Goal: Information Seeking & Learning: Learn about a topic

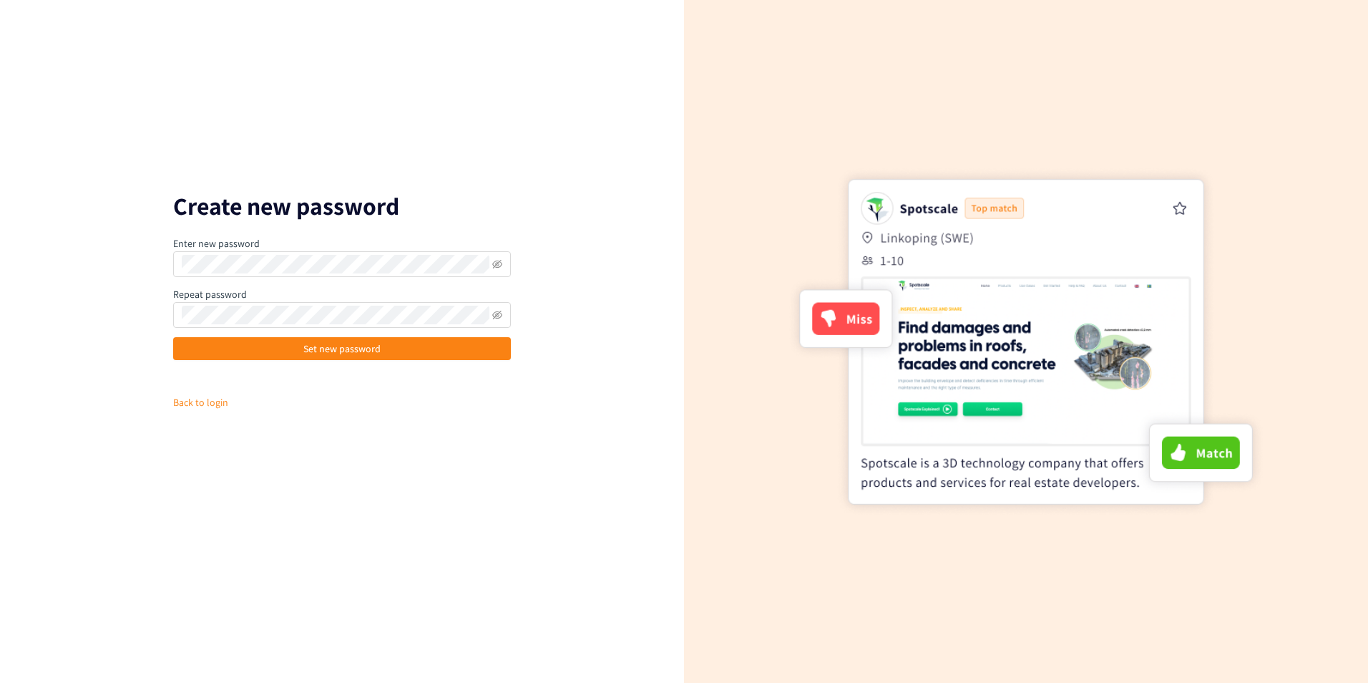
click at [507, 475] on form "Create new password Enter new password Repeat password Set new password Back to…" at bounding box center [342, 342] width 338 height 294
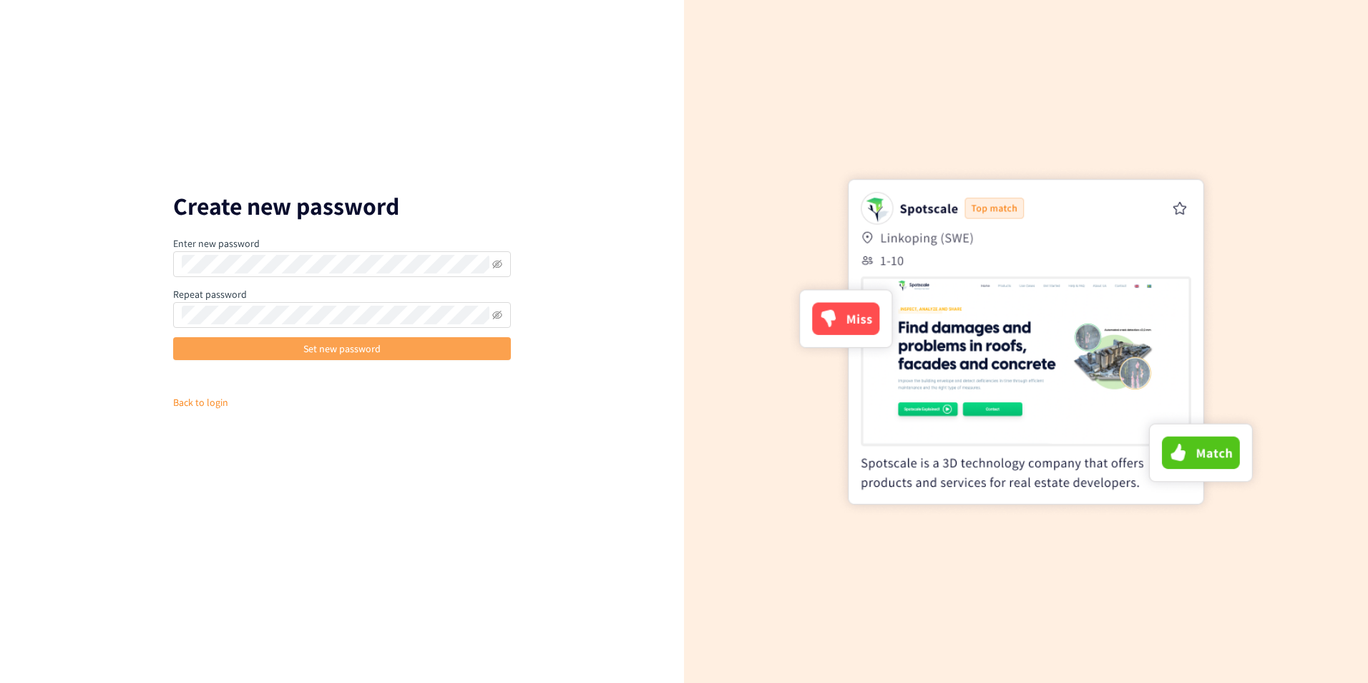
click at [486, 358] on button "Set new password" at bounding box center [342, 348] width 338 height 23
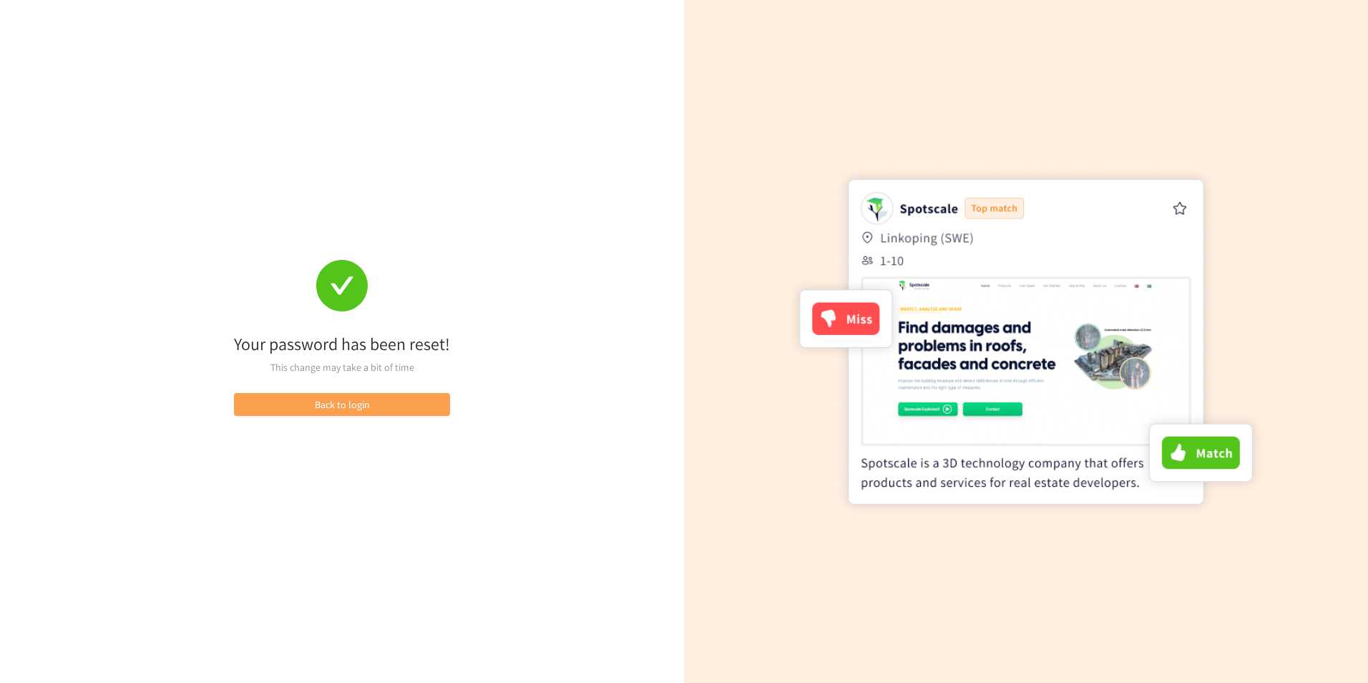
click at [392, 400] on button "Back to login" at bounding box center [342, 404] width 216 height 23
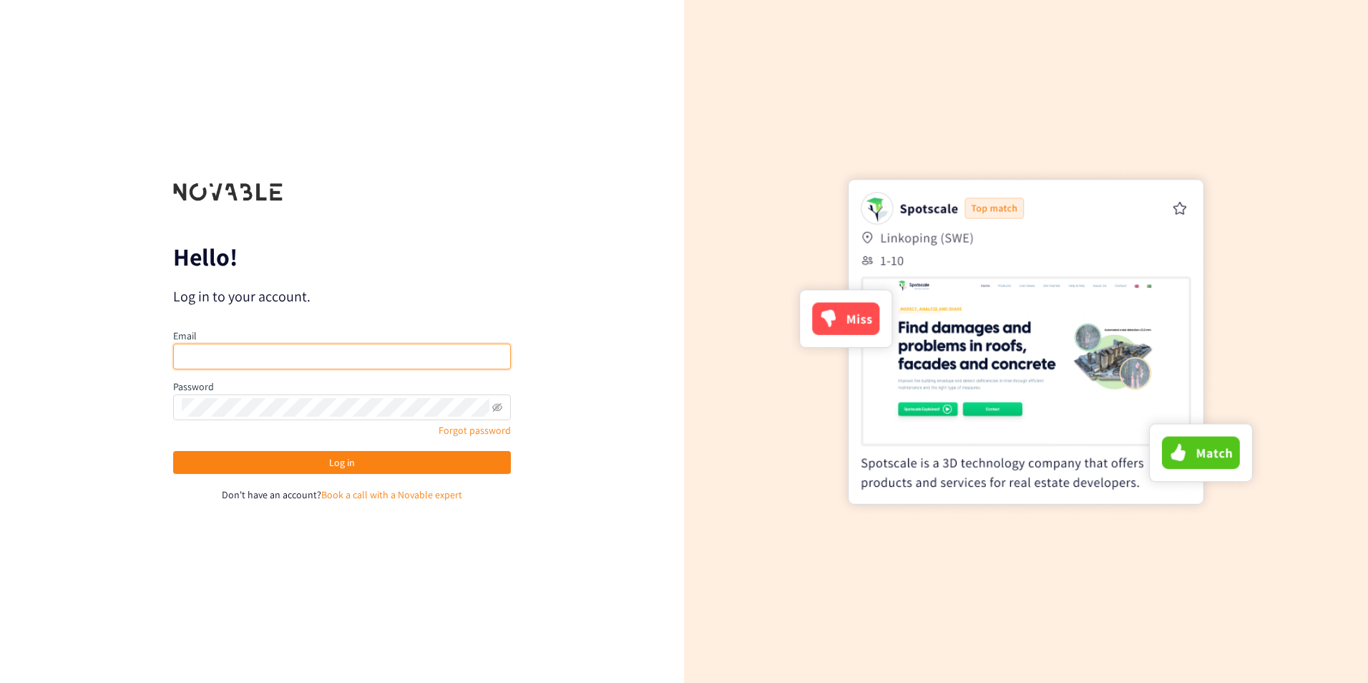
type input "[EMAIL_ADDRESS][DOMAIN_NAME]"
click at [409, 359] on input "[EMAIL_ADDRESS][DOMAIN_NAME]" at bounding box center [342, 357] width 338 height 26
click at [532, 281] on div "Hello! Log in to your account. Email [EMAIL_ADDRESS][DOMAIN_NAME] Password Forg…" at bounding box center [342, 341] width 684 height 683
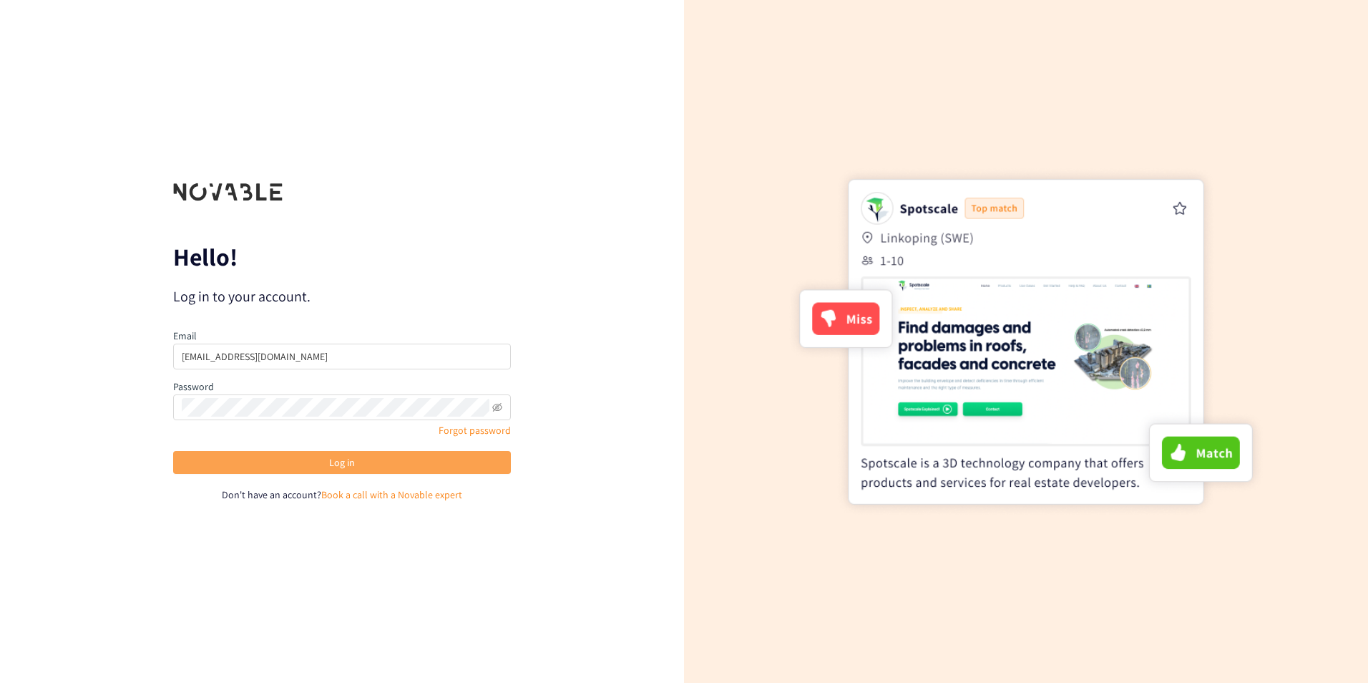
click at [415, 464] on button "Log in" at bounding box center [342, 462] width 338 height 23
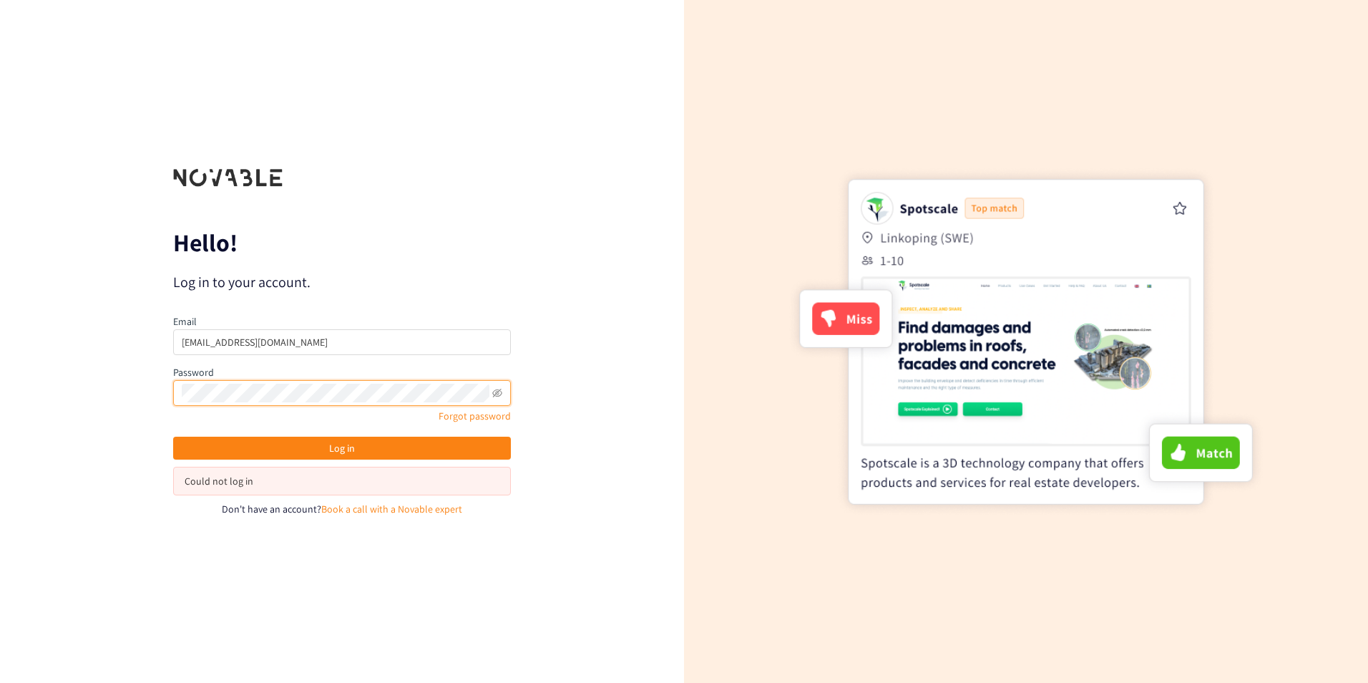
click at [67, 378] on div "Hello! Log in to your account. Email [EMAIL_ADDRESS][DOMAIN_NAME] Password Forg…" at bounding box center [342, 341] width 684 height 683
click at [123, 428] on div "Hello! Log in to your account. Email [EMAIL_ADDRESS][DOMAIN_NAME] Password Forg…" at bounding box center [342, 341] width 684 height 683
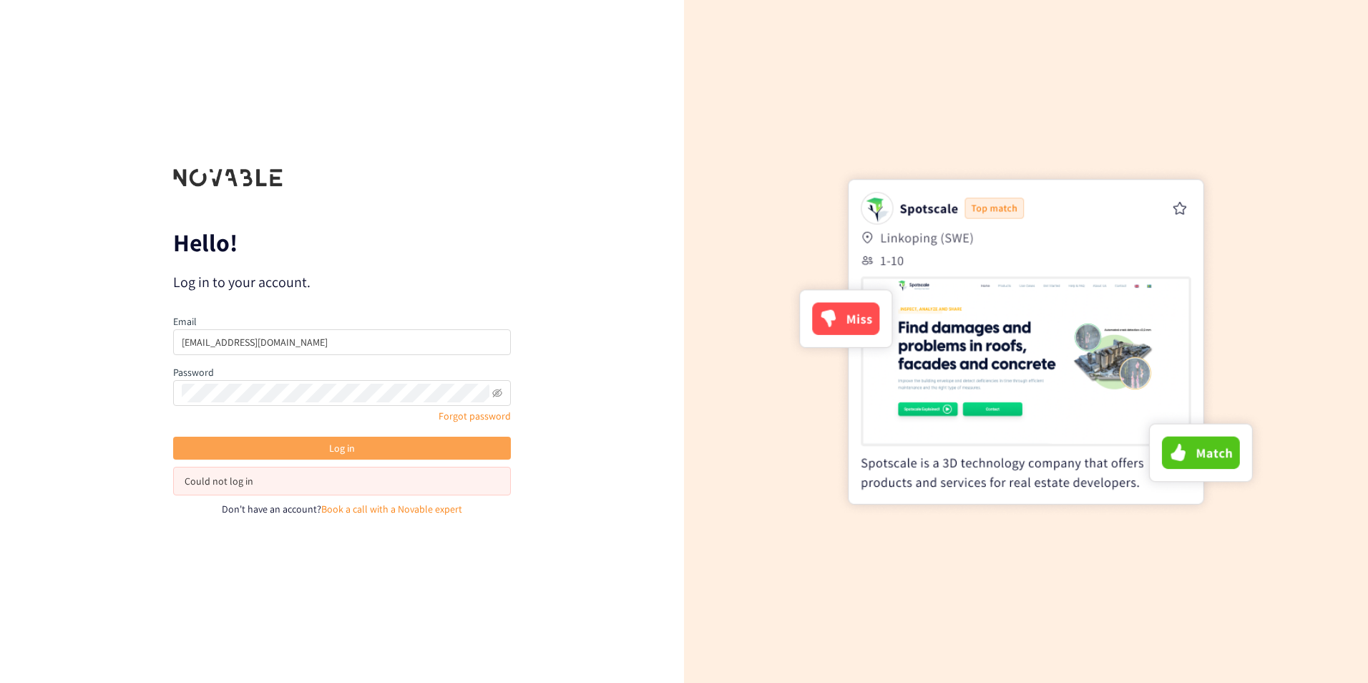
click at [226, 452] on button "Log in" at bounding box center [342, 448] width 338 height 23
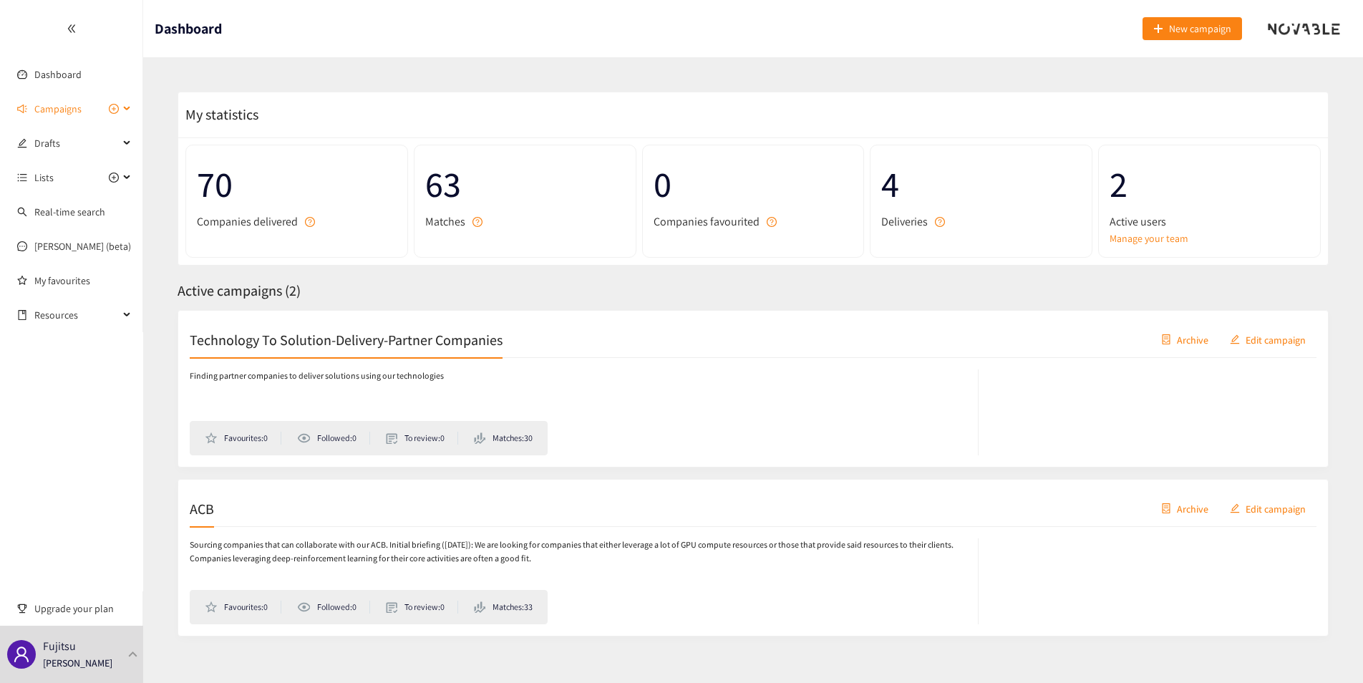
click at [80, 105] on span "Campaigns" at bounding box center [57, 108] width 47 height 29
click at [52, 171] on link "ACB" at bounding box center [42, 177] width 17 height 13
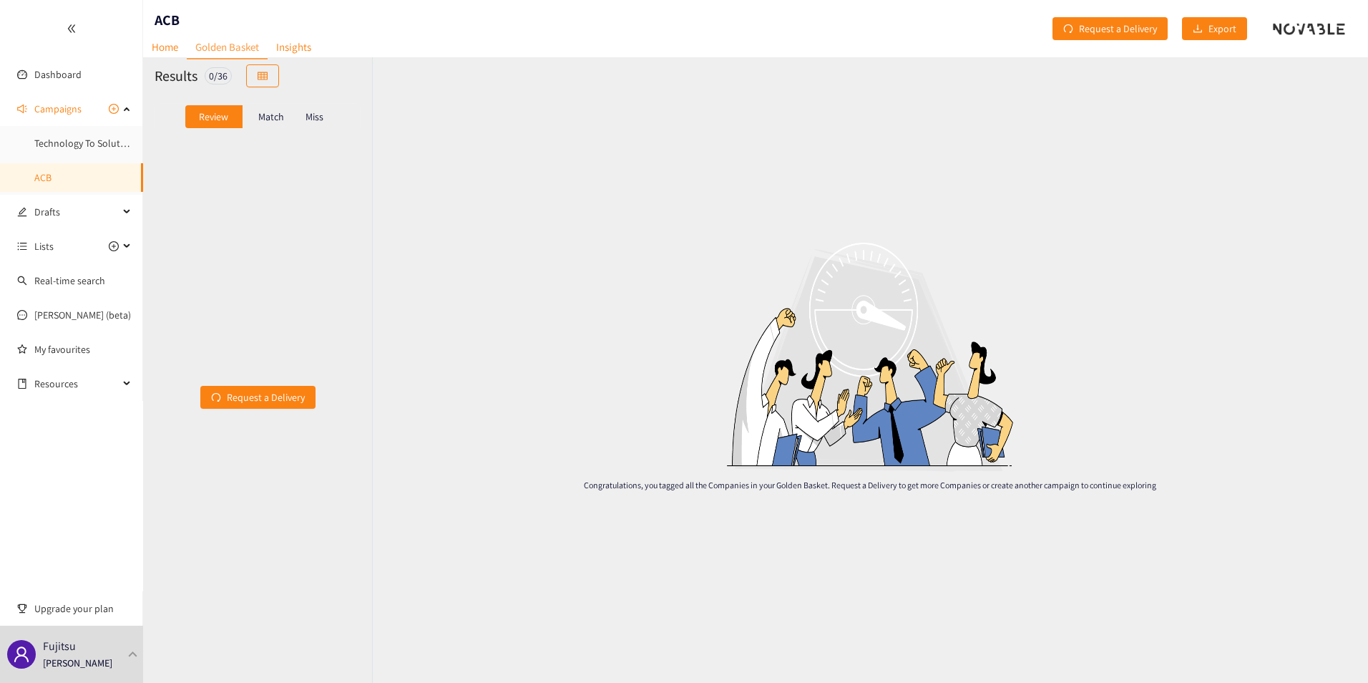
click at [249, 49] on link "Golden Basket" at bounding box center [227, 48] width 81 height 24
click at [172, 49] on link "Home" at bounding box center [165, 47] width 44 height 22
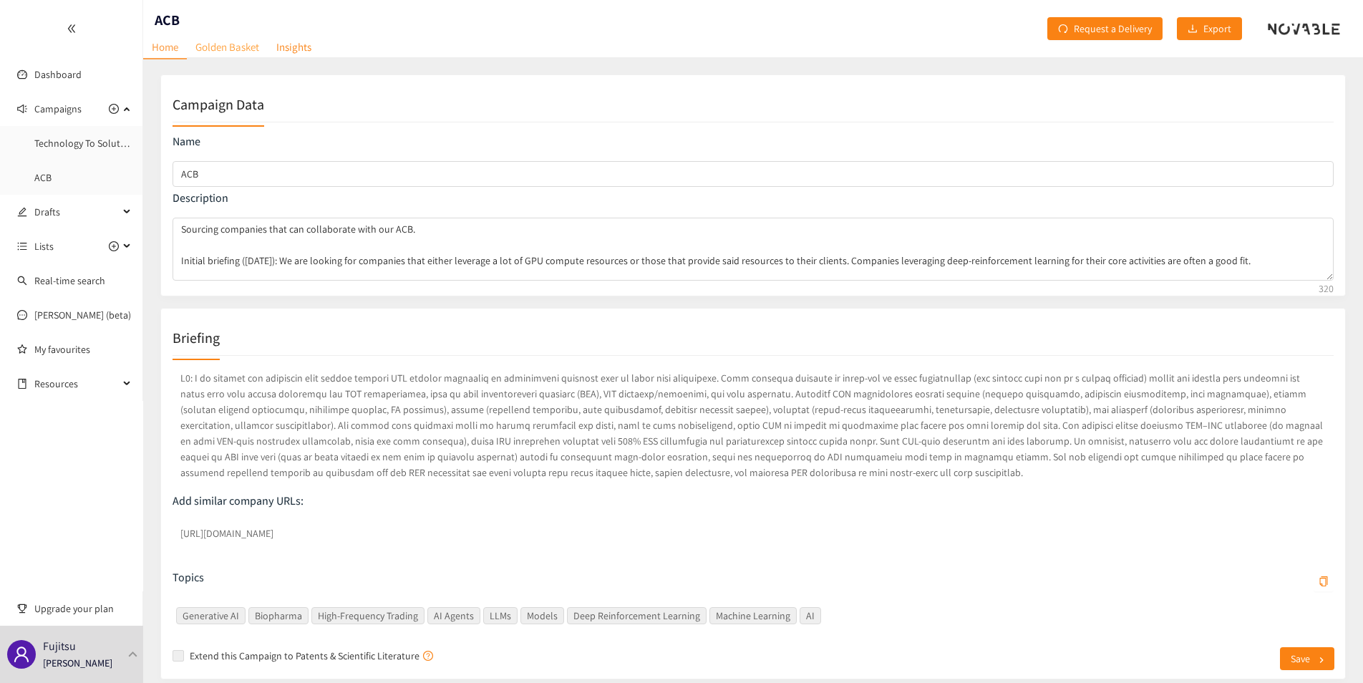
click at [247, 44] on link "Golden Basket" at bounding box center [227, 47] width 81 height 22
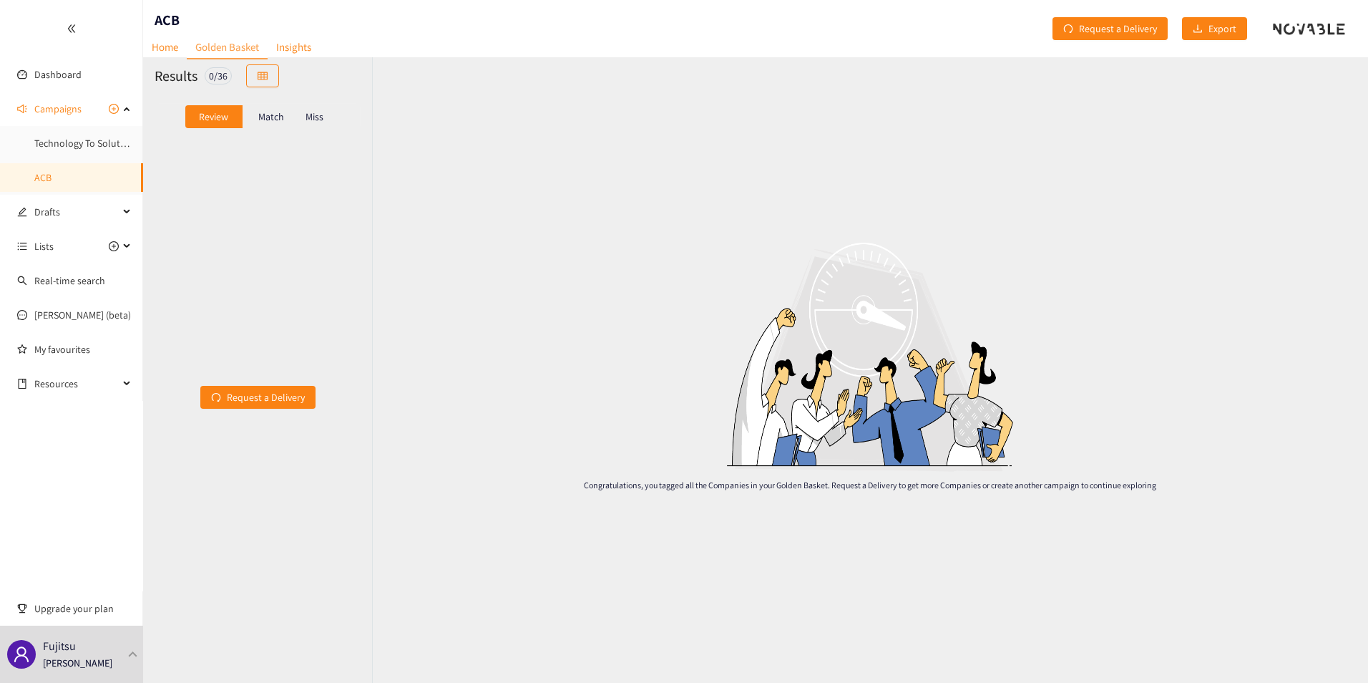
click at [271, 117] on p "Match" at bounding box center [271, 116] width 26 height 11
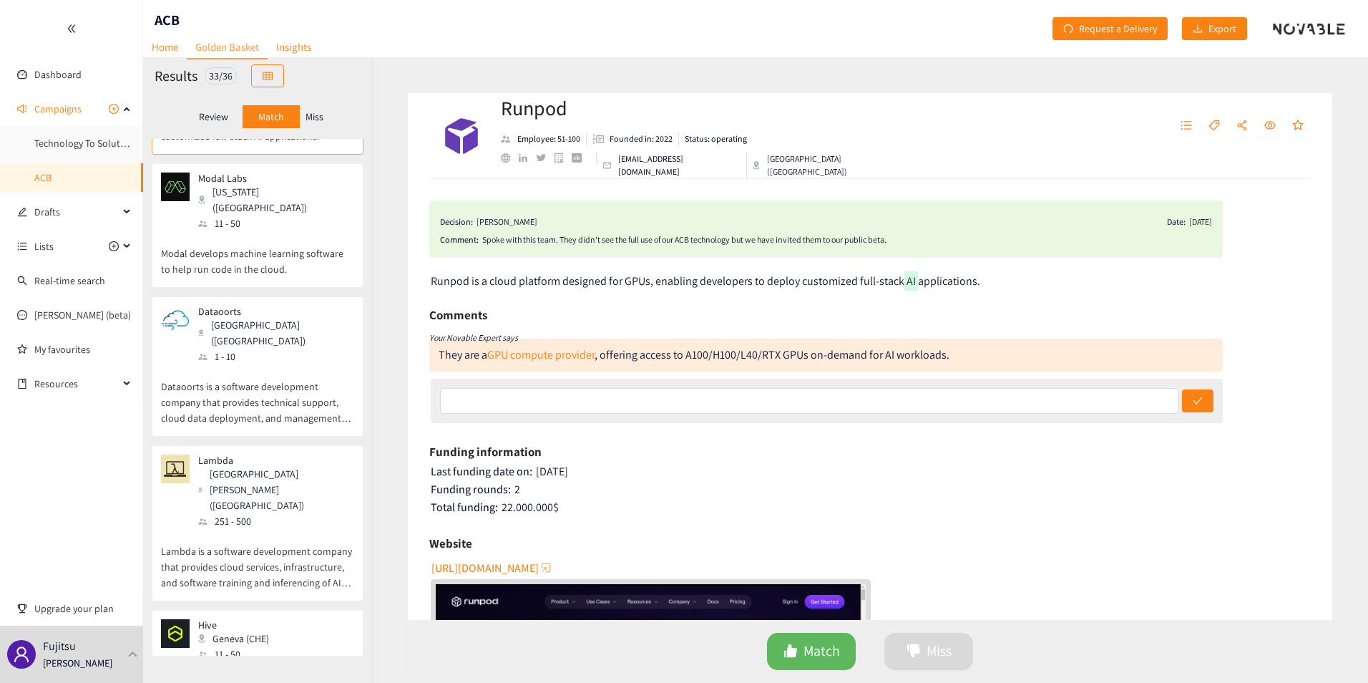
scroll to position [124, 0]
click at [386, 204] on div "Runpod Employee: 51-100 Founded in: 2022 Status: operating support@runpod.io Mo…" at bounding box center [870, 369] width 996 height 625
click at [296, 232] on p "Modal develops machine learning software to help run code in the cloud." at bounding box center [257, 255] width 193 height 46
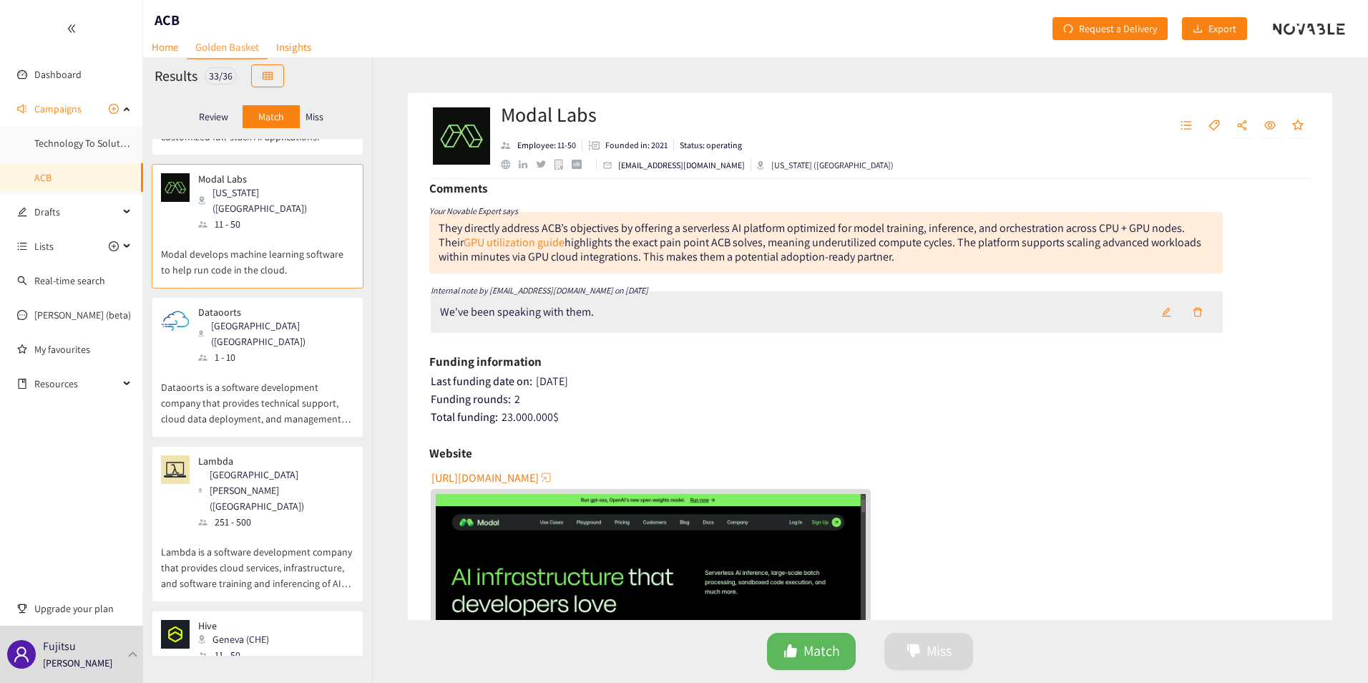
scroll to position [108, 0]
click at [285, 315] on div "Dataoorts Allahabad (IND) 1 - 10" at bounding box center [257, 335] width 193 height 59
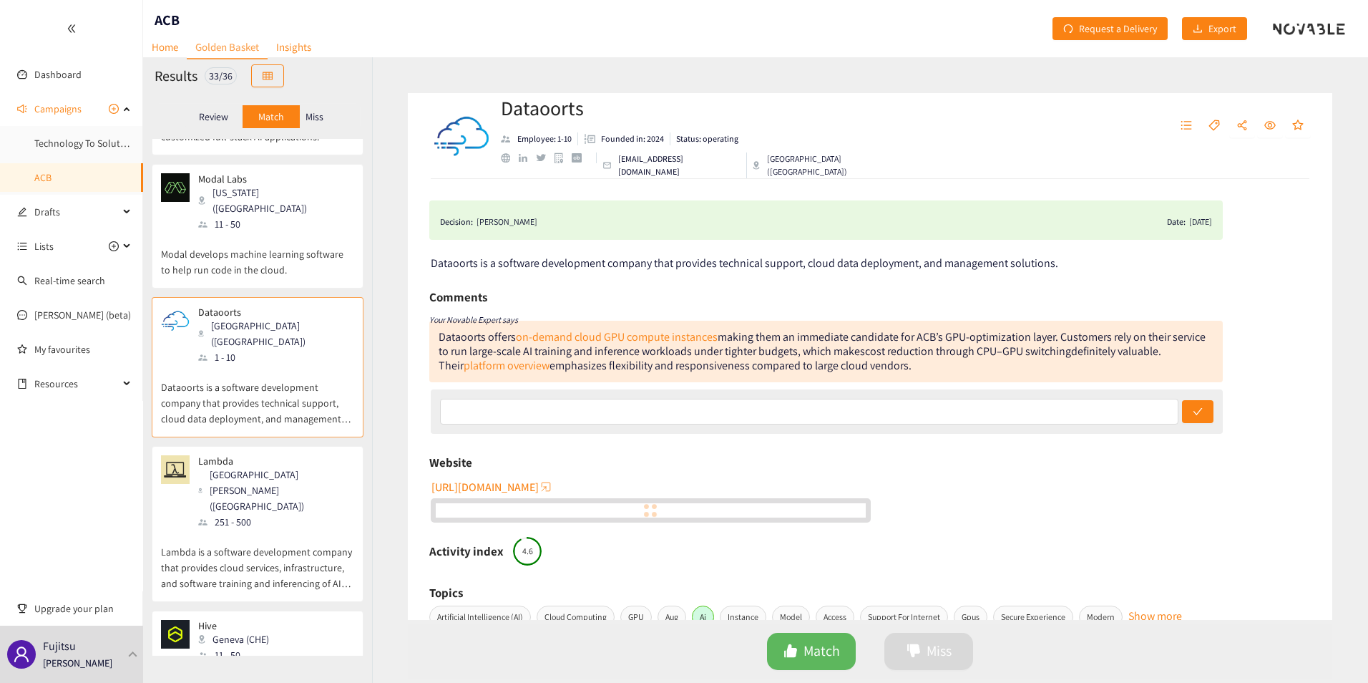
click at [298, 530] on p "Lambda is a software development company that provides cloud services, infrastr…" at bounding box center [257, 561] width 193 height 62
